Goal: Transaction & Acquisition: Purchase product/service

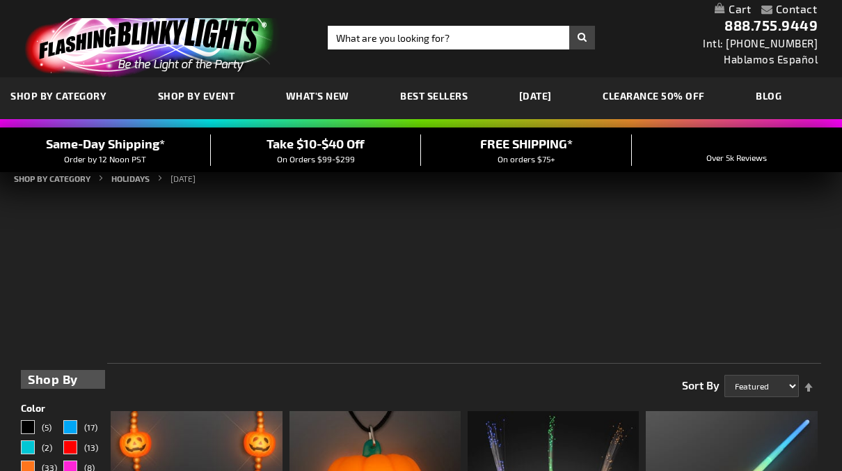
drag, startPoint x: 0, startPoint y: 0, endPoint x: 70, endPoint y: 91, distance: 114.6
click at [70, 91] on span "SHOP BY CATEGORY" at bounding box center [58, 96] width 96 height 12
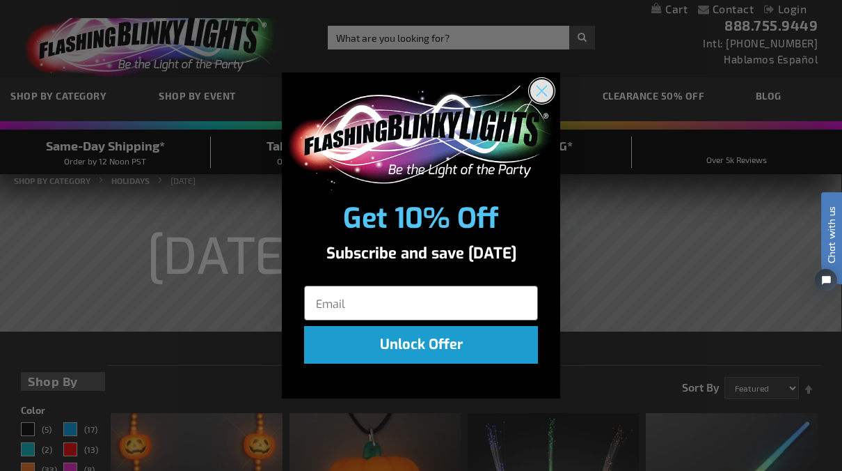
click at [541, 89] on icon "Close dialog" at bounding box center [543, 91] width 10 height 10
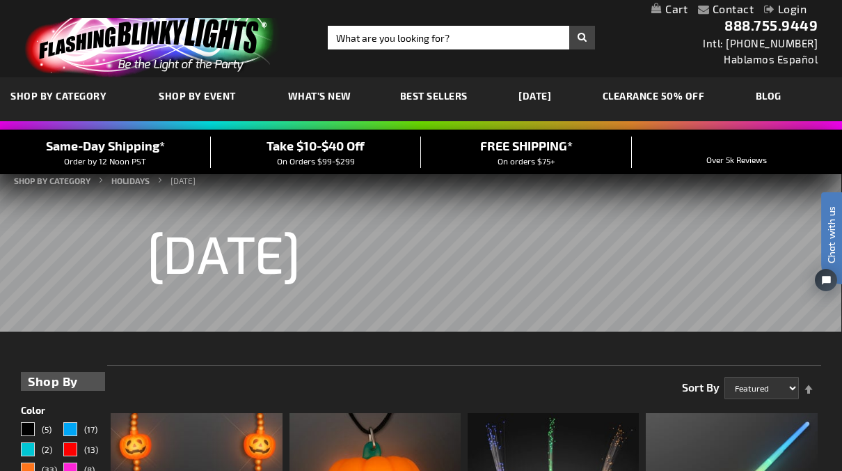
click at [687, 97] on link "CLEARANCE 50% OFF" at bounding box center [654, 95] width 123 height 47
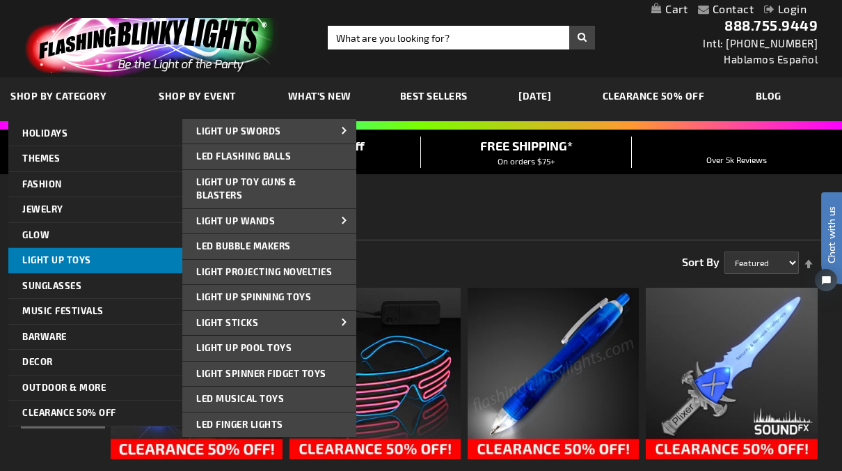
click at [91, 262] on link "Light Up Toys" at bounding box center [95, 260] width 174 height 25
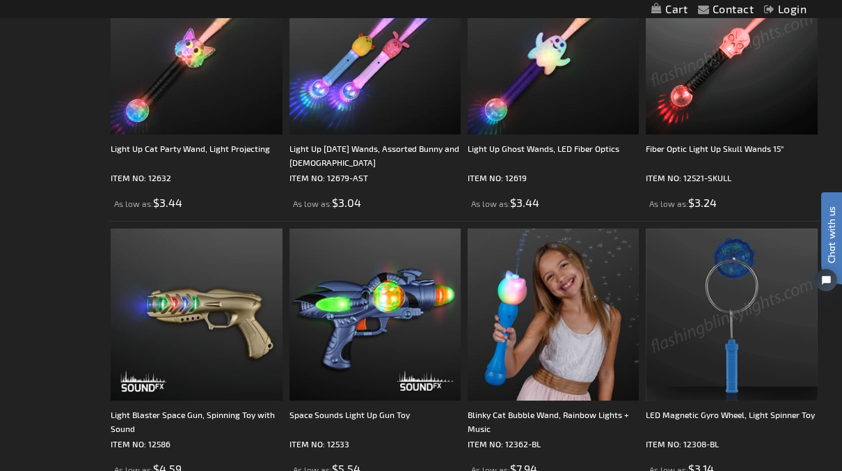
scroll to position [2834, 0]
